Goal: Task Accomplishment & Management: Manage account settings

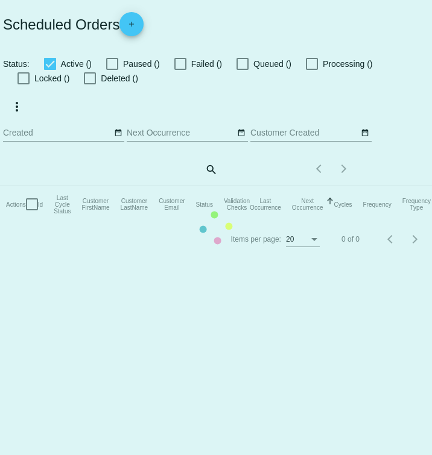
checkbox input "true"
type input "[DATE] - [DATE]"
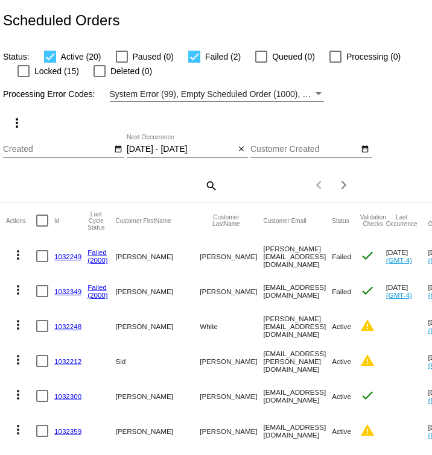
click at [66, 256] on link "1032249" at bounding box center [67, 257] width 27 height 8
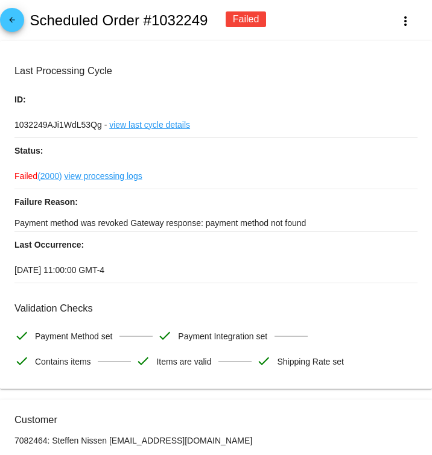
click at [99, 175] on link "view processing logs" at bounding box center [104, 175] width 78 height 25
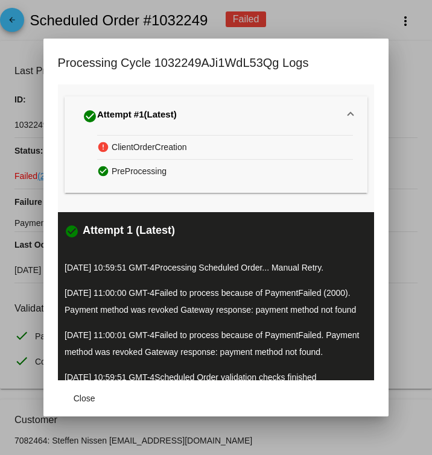
scroll to position [55, 0]
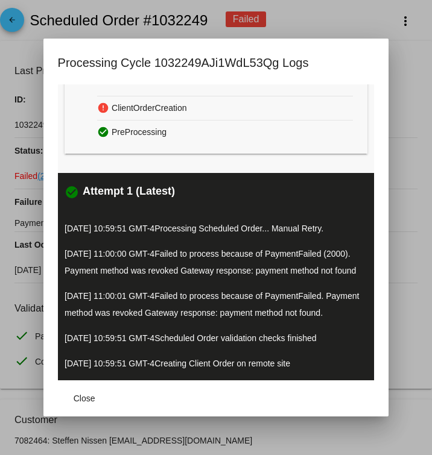
click at [13, 171] on div at bounding box center [216, 227] width 432 height 455
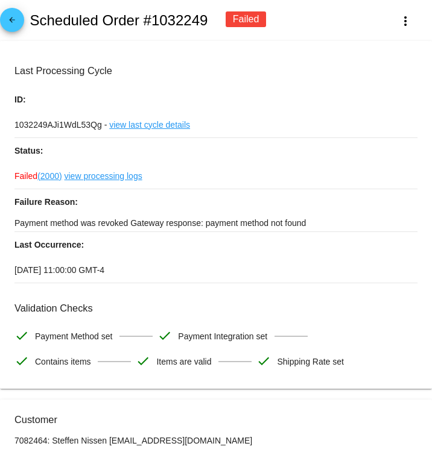
click at [132, 125] on link "view last cycle details" at bounding box center [149, 124] width 81 height 25
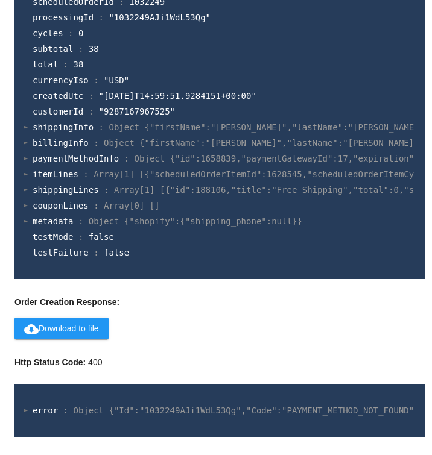
scroll to position [736, 0]
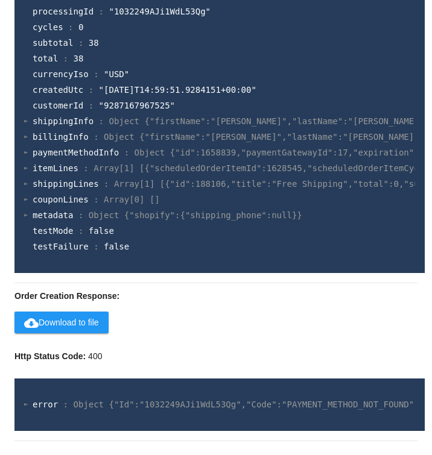
click at [83, 323] on span "cloud_download Download to file" at bounding box center [61, 323] width 75 height 10
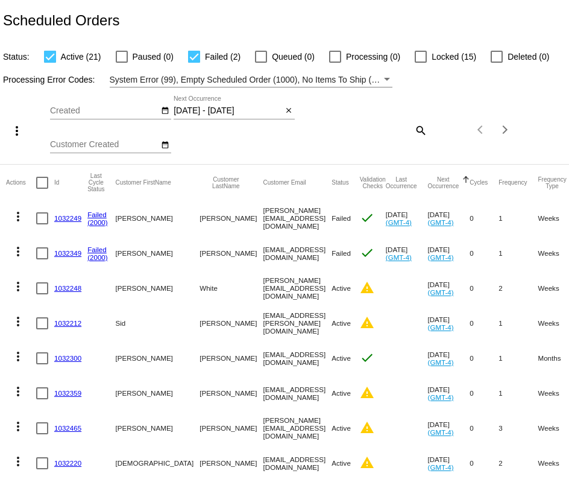
click at [19, 290] on mat-icon "more_vert" at bounding box center [18, 286] width 14 height 14
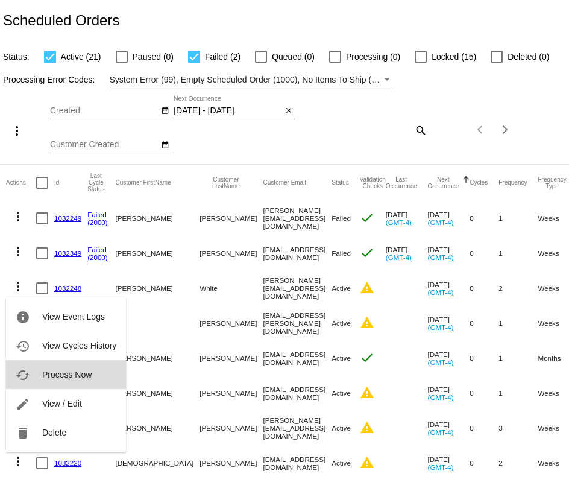
click at [50, 371] on span "Process Now" at bounding box center [66, 375] width 49 height 10
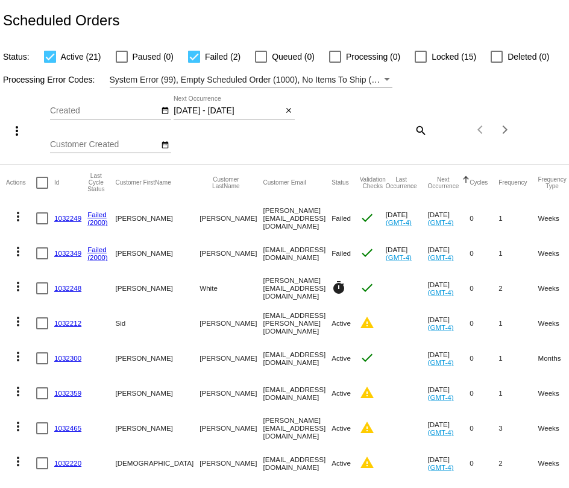
click at [276, 274] on mat-cell "[PERSON_NAME][EMAIL_ADDRESS][DOMAIN_NAME]" at bounding box center [298, 288] width 69 height 35
click at [71, 288] on link "1032248" at bounding box center [67, 288] width 27 height 8
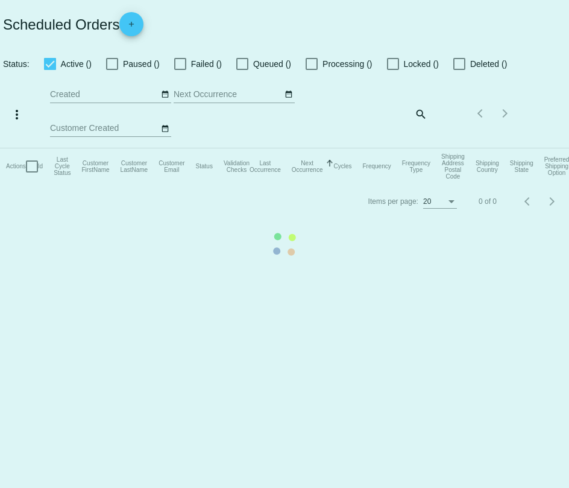
checkbox input "true"
type input "[DATE] - [DATE]"
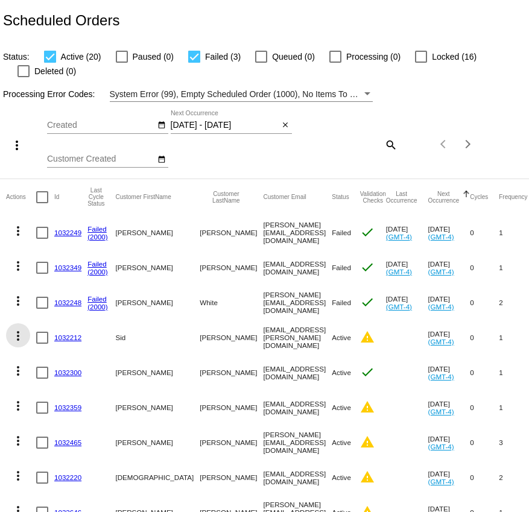
click at [15, 331] on mat-icon "more_vert" at bounding box center [18, 336] width 14 height 14
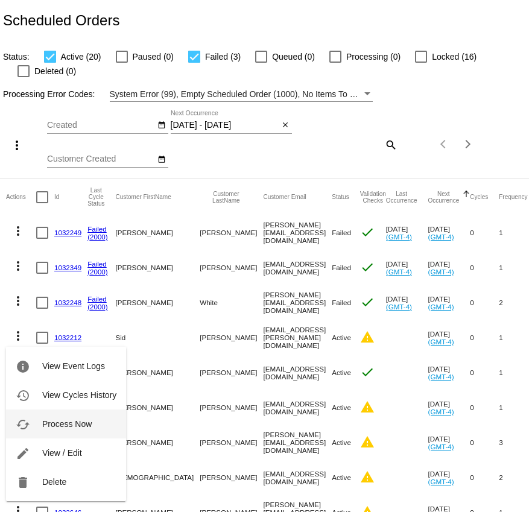
click at [52, 425] on span "Process Now" at bounding box center [66, 424] width 49 height 10
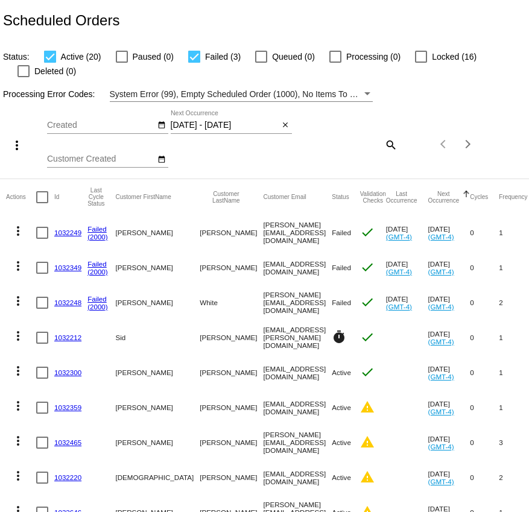
click at [58, 338] on link "1032212" at bounding box center [67, 338] width 27 height 8
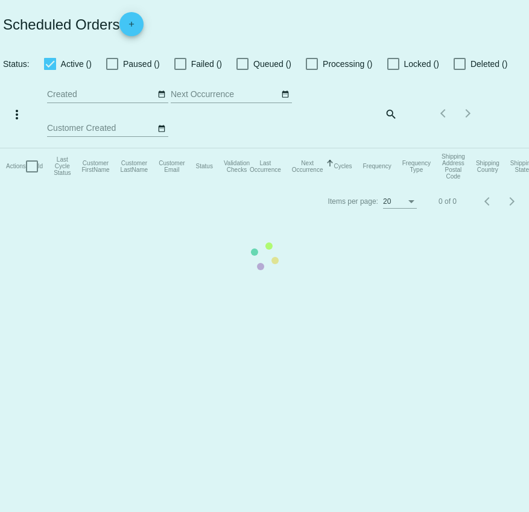
checkbox input "true"
type input "[DATE] - [DATE]"
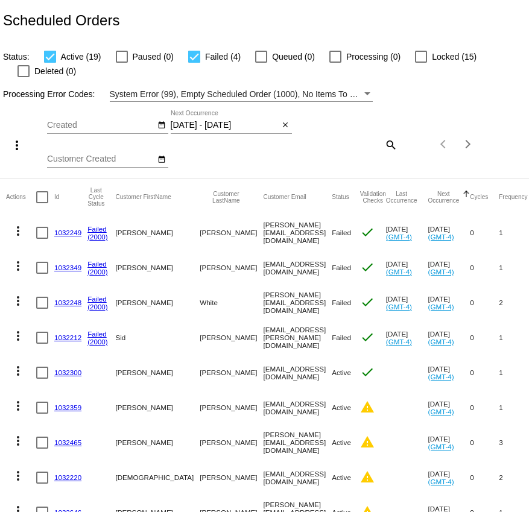
click at [60, 343] on mat-cell "1032212" at bounding box center [70, 337] width 33 height 35
click at [66, 339] on link "1032212" at bounding box center [67, 338] width 27 height 8
